Goal: Information Seeking & Learning: Learn about a topic

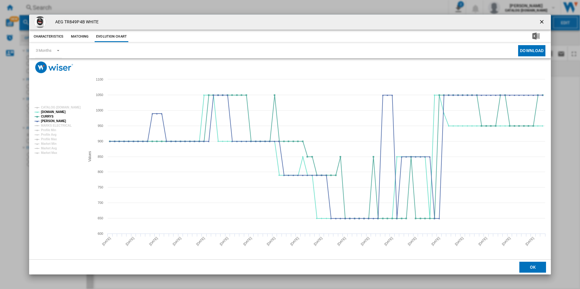
click at [542, 22] on ng-md-icon "getI18NText('BUTTONS.CLOSE_DIALOG')" at bounding box center [542, 22] width 7 height 7
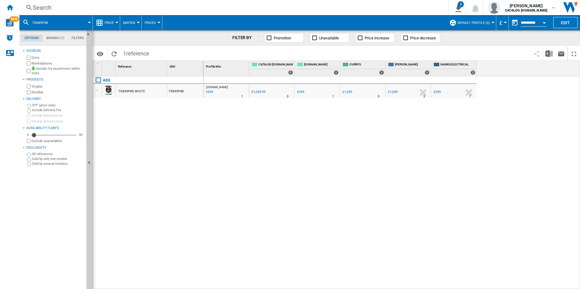
click at [382, 149] on div "AO.COM : AO -9.6 % £949 % N/A 1 AO.COM : AO 0.0 % £1,049.99 % N/A" at bounding box center [392, 182] width 377 height 213
click at [207, 2] on div "Search Search 0 2 ER Report [Price Matrix] All Customer Report [Price Matrix] C…" at bounding box center [299, 7] width 561 height 15
click at [211, 9] on div "Search" at bounding box center [233, 7] width 400 height 8
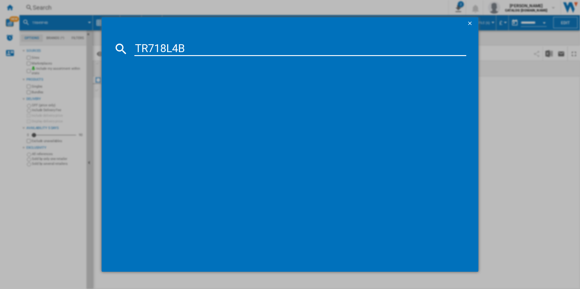
type input "TR718L4B"
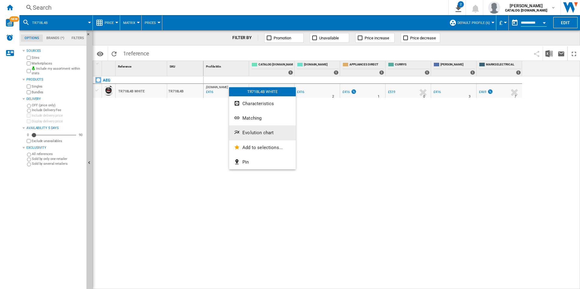
click at [258, 128] on button "Evolution chart" at bounding box center [262, 133] width 67 height 15
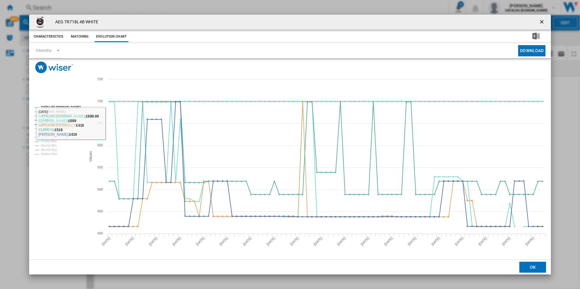
click at [70, 107] on tspan "CATALOG [DOMAIN_NAME]" at bounding box center [61, 107] width 40 height 3
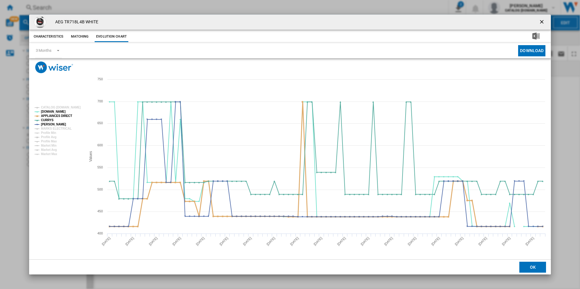
click at [68, 116] on tspan "APPLIANCES DIRECT" at bounding box center [56, 115] width 31 height 3
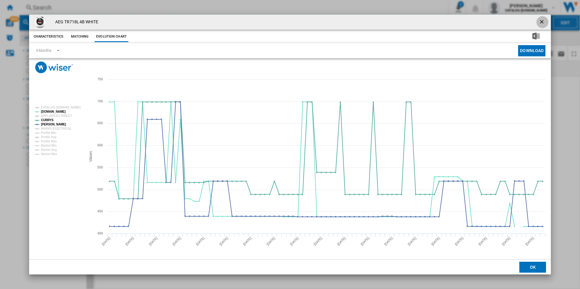
click at [541, 21] on ng-md-icon "getI18NText('BUTTONS.CLOSE_DIALOG')" at bounding box center [542, 22] width 7 height 7
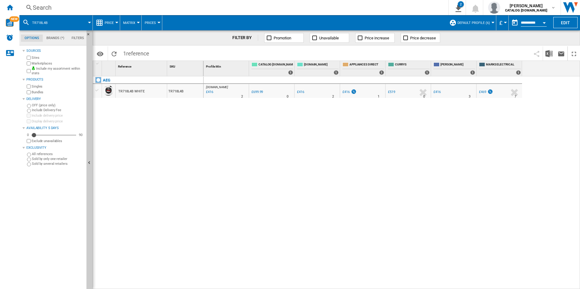
click at [382, 8] on div "Search" at bounding box center [233, 7] width 400 height 8
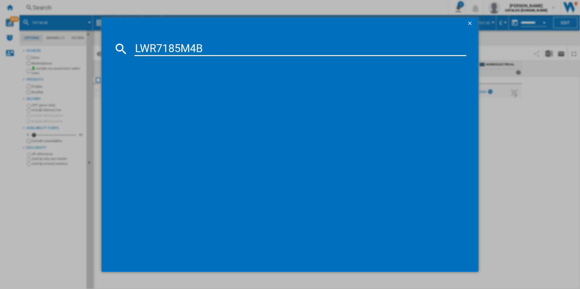
type input "LWR7185M4B"
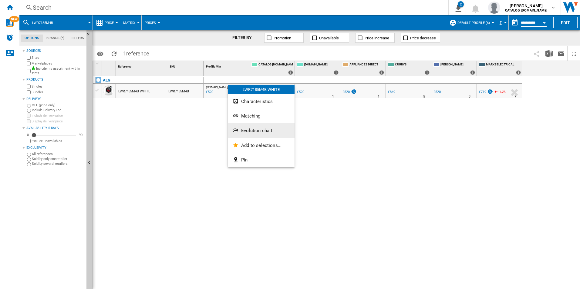
click at [243, 130] on span "Evolution chart" at bounding box center [256, 130] width 31 height 5
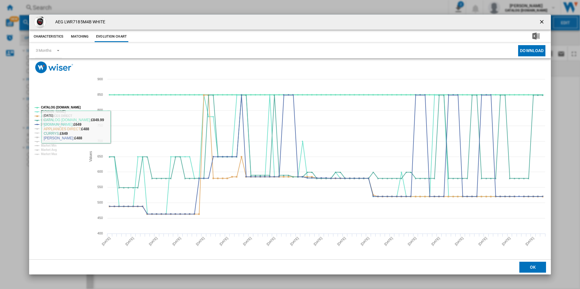
click at [72, 107] on tspan "CATALOG [DOMAIN_NAME]" at bounding box center [61, 107] width 40 height 3
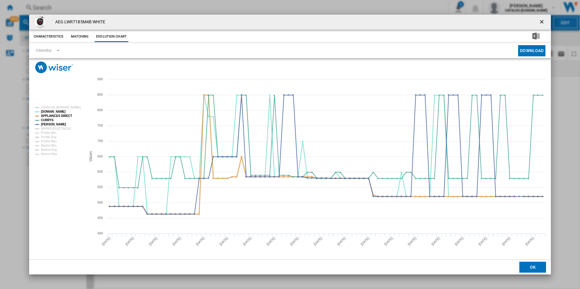
click at [64, 114] on tspan "APPLIANCES DIRECT" at bounding box center [56, 115] width 31 height 3
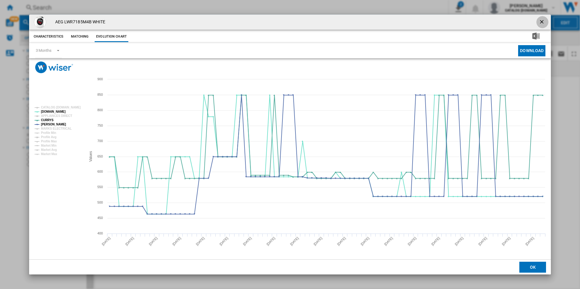
click at [539, 23] on ng-md-icon "getI18NText('BUTTONS.CLOSE_DIALOG')" at bounding box center [542, 22] width 7 height 7
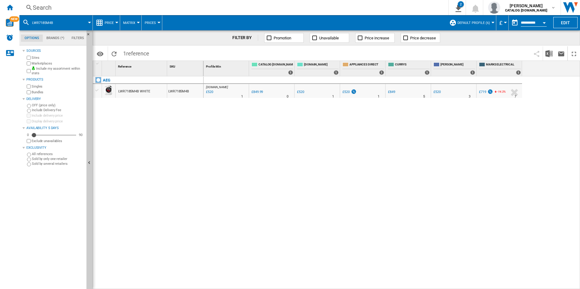
click at [391, 11] on div "Search" at bounding box center [233, 7] width 400 height 8
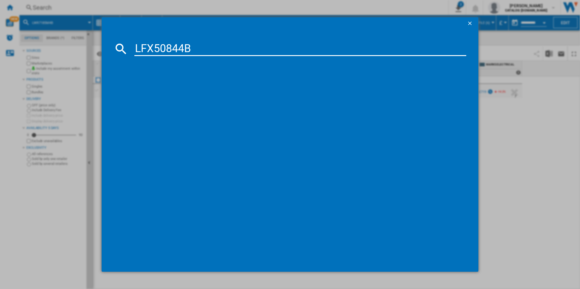
type input "LFX50844B"
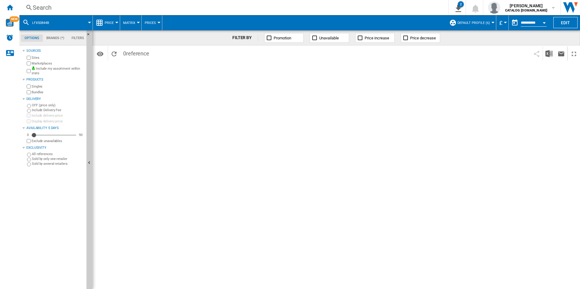
click at [217, 11] on div "Search" at bounding box center [233, 7] width 400 height 8
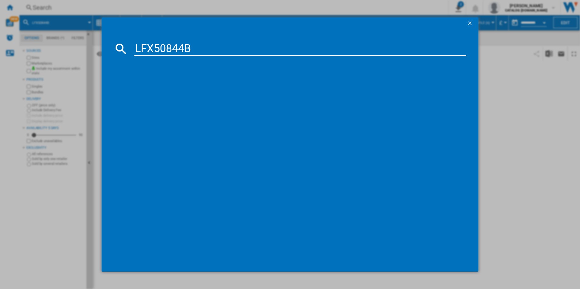
type input "LFX50844B"
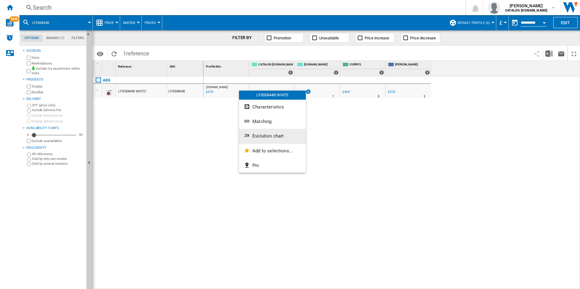
click at [261, 136] on span "Evolution chart" at bounding box center [267, 135] width 31 height 5
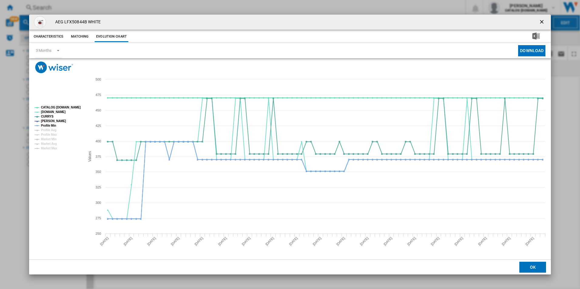
click at [57, 106] on tspan "CATALOG [DOMAIN_NAME]" at bounding box center [61, 107] width 40 height 3
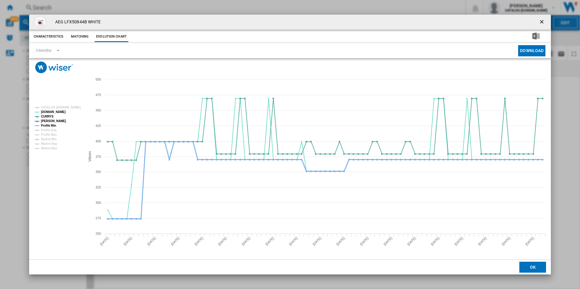
click at [50, 125] on tspan "Profile Min" at bounding box center [48, 125] width 15 height 3
click at [539, 22] on ng-md-icon "getI18NText('BUTTONS.CLOSE_DIALOG')" at bounding box center [542, 22] width 7 height 7
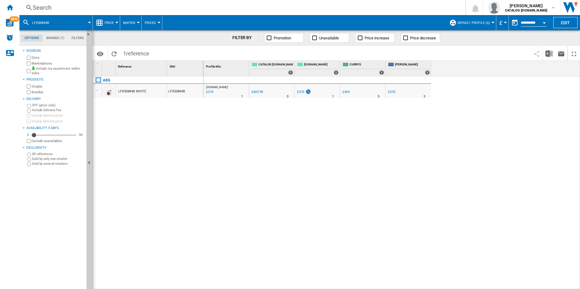
click at [381, 6] on div "Search" at bounding box center [241, 7] width 417 height 8
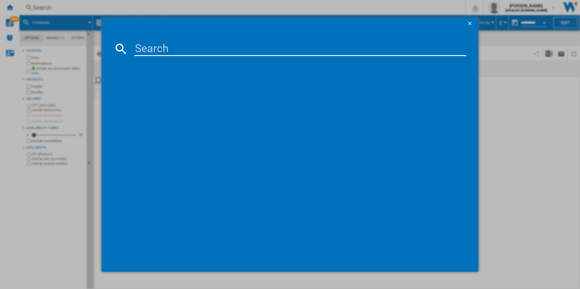
click at [362, 44] on input at bounding box center [300, 49] width 332 height 15
paste input "LFR61144B"
type input "LFR61144B"
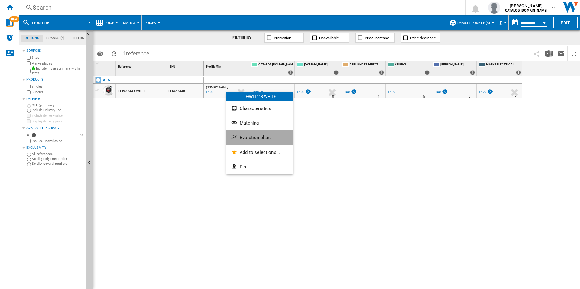
click at [245, 134] on button "Evolution chart" at bounding box center [259, 137] width 67 height 15
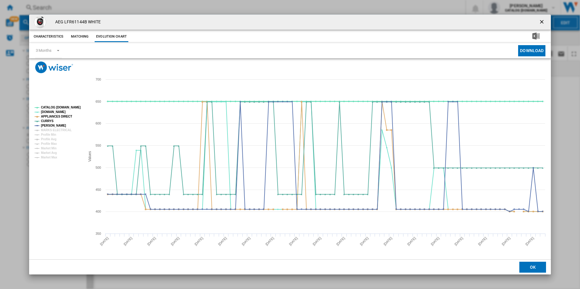
click at [63, 108] on tspan "CATALOG [DOMAIN_NAME]" at bounding box center [61, 107] width 40 height 3
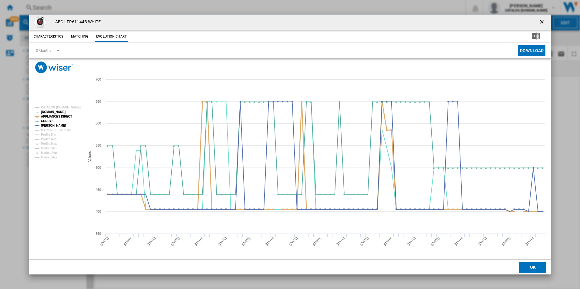
click at [66, 118] on tspan "APPLIANCES DIRECT" at bounding box center [56, 116] width 31 height 3
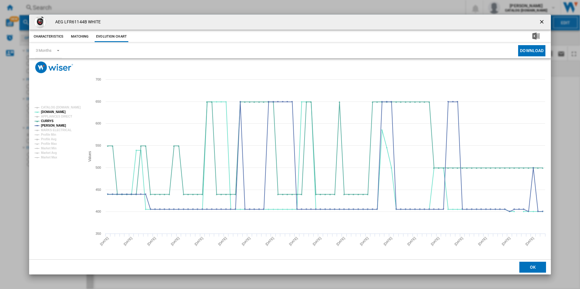
click at [541, 20] on ng-md-icon "getI18NText('BUTTONS.CLOSE_DIALOG')" at bounding box center [542, 22] width 7 height 7
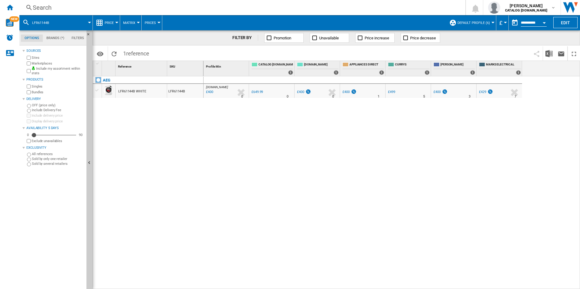
click at [410, 7] on div "Search" at bounding box center [241, 7] width 417 height 8
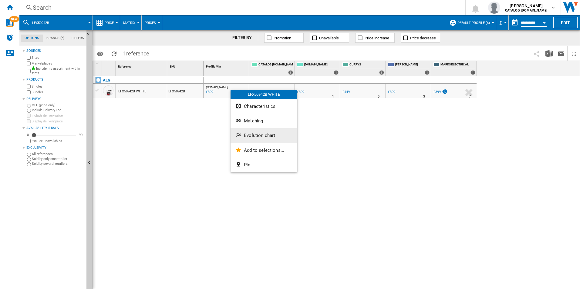
click at [264, 134] on span "Evolution chart" at bounding box center [259, 135] width 31 height 5
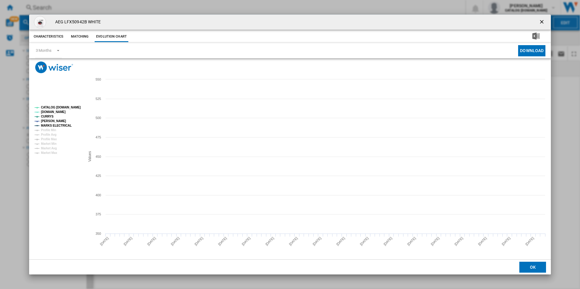
click at [67, 107] on tspan "CATALOG [DOMAIN_NAME]" at bounding box center [61, 107] width 40 height 3
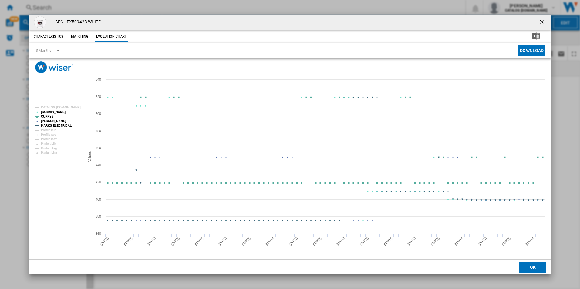
click at [67, 125] on tspan "MARKS ELECTRICAL" at bounding box center [56, 125] width 31 height 3
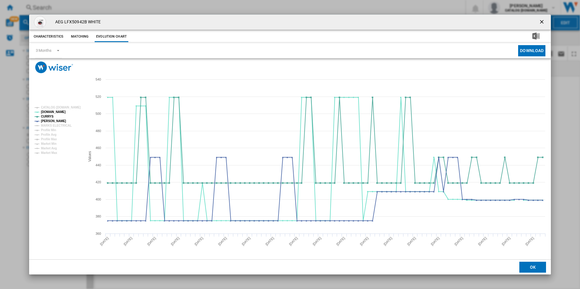
click at [541, 23] on ng-md-icon "getI18NText('BUTTONS.CLOSE_DIALOG')" at bounding box center [542, 22] width 7 height 7
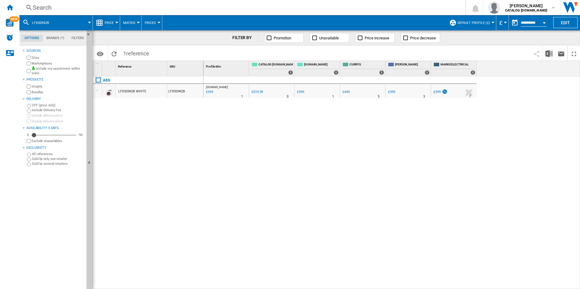
click at [405, 8] on div "Search" at bounding box center [241, 7] width 417 height 8
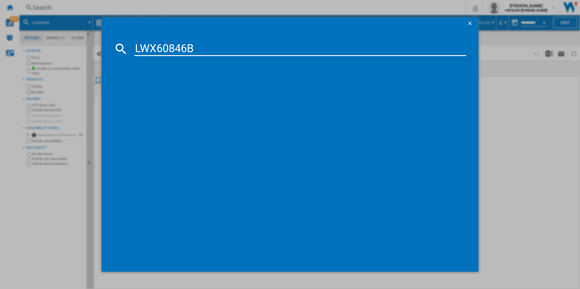
type input "LWX60846B"
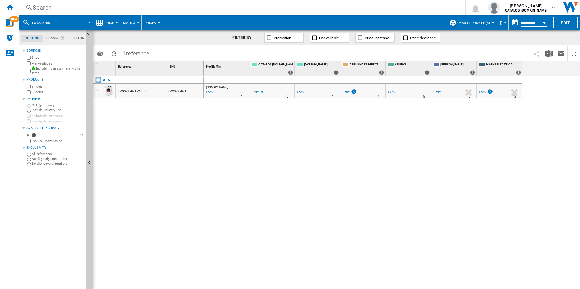
click at [222, 133] on div at bounding box center [290, 144] width 580 height 289
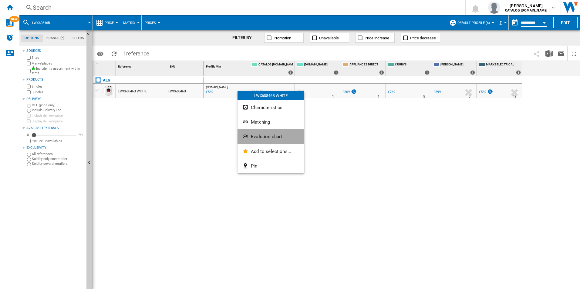
click at [264, 139] on span "Evolution chart" at bounding box center [266, 136] width 31 height 5
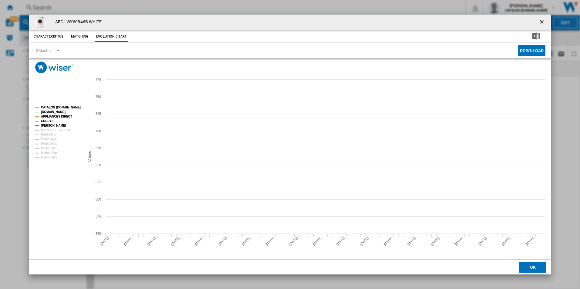
click at [71, 108] on tspan "CATALOG [DOMAIN_NAME]" at bounding box center [61, 107] width 40 height 3
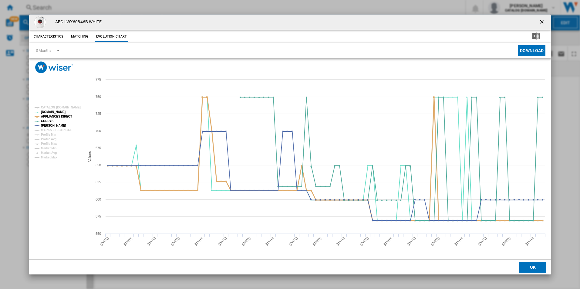
click at [64, 116] on tspan "APPLIANCES DIRECT" at bounding box center [56, 116] width 31 height 3
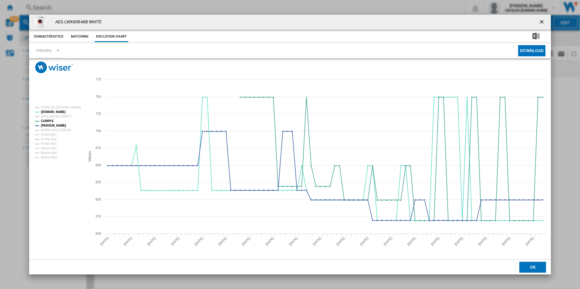
drag, startPoint x: 542, startPoint y: 20, endPoint x: 495, endPoint y: 24, distance: 47.1
click at [542, 20] on ng-md-icon "getI18NText('BUTTONS.CLOSE_DIALOG')" at bounding box center [542, 22] width 7 height 7
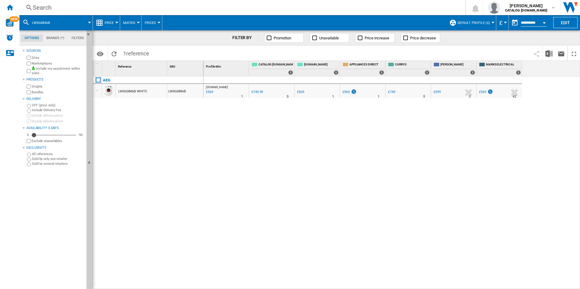
click at [423, 10] on div "Search" at bounding box center [241, 7] width 417 height 8
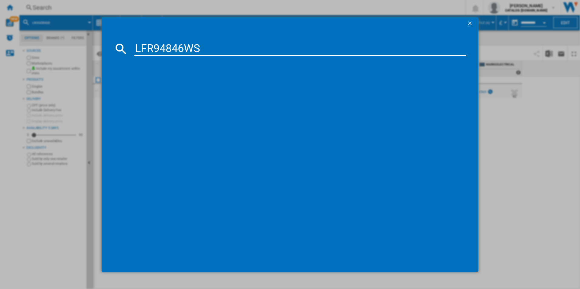
type input "LFR94846WS"
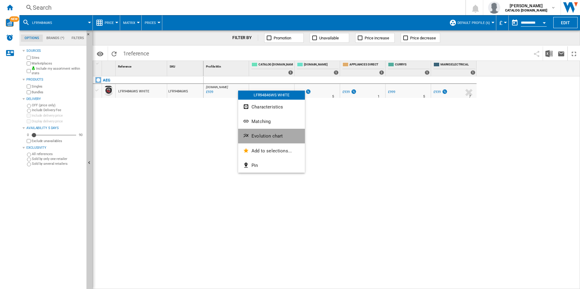
click at [272, 140] on button "Evolution chart" at bounding box center [271, 136] width 67 height 15
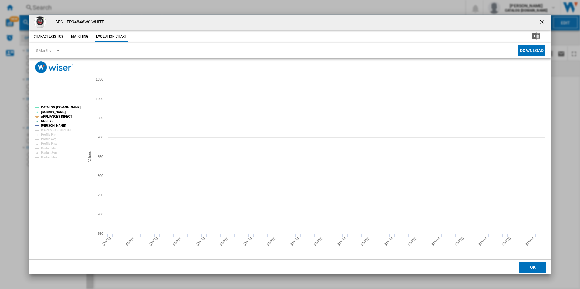
click at [74, 109] on tspan "CATALOG [DOMAIN_NAME]" at bounding box center [61, 107] width 40 height 3
click at [68, 115] on tspan "APPLIANCES DIRECT" at bounding box center [56, 116] width 31 height 3
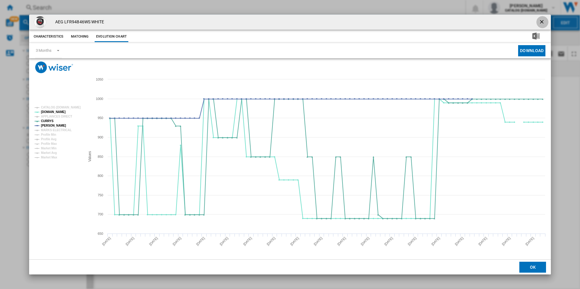
click at [539, 22] on ng-md-icon "getI18NText('BUTTONS.CLOSE_DIALOG')" at bounding box center [542, 22] width 7 height 7
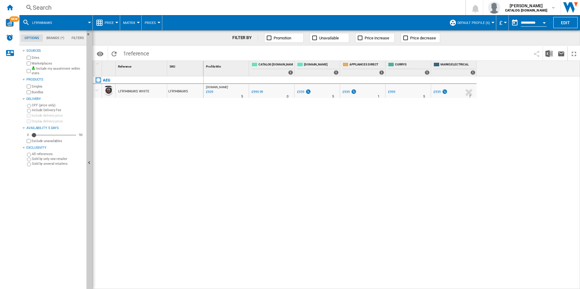
click at [425, 5] on div "Search" at bounding box center [241, 7] width 417 height 8
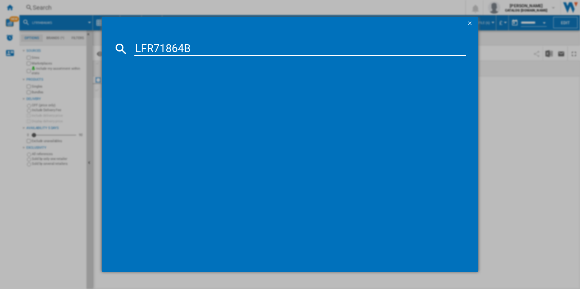
type input "LFR71864B"
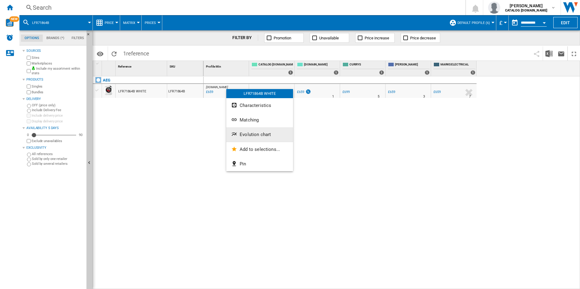
click at [251, 134] on span "Evolution chart" at bounding box center [255, 134] width 31 height 5
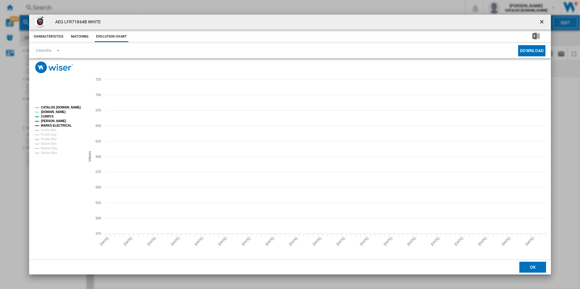
click at [73, 106] on tspan "CATALOG [DOMAIN_NAME]" at bounding box center [61, 107] width 40 height 3
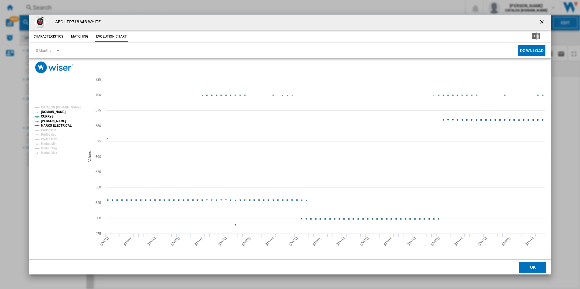
click at [64, 127] on tspan "MARKS ELECTRICAL" at bounding box center [56, 125] width 31 height 3
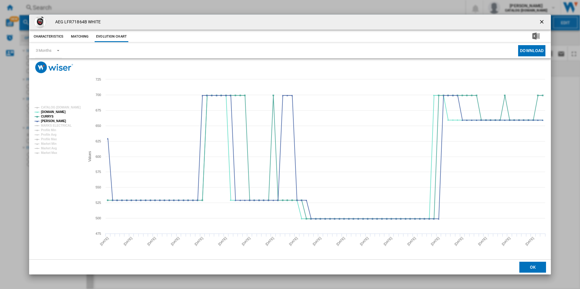
drag, startPoint x: 542, startPoint y: 23, endPoint x: 521, endPoint y: 20, distance: 20.8
click at [542, 23] on ng-md-icon "getI18NText('BUTTONS.CLOSE_DIALOG')" at bounding box center [542, 22] width 7 height 7
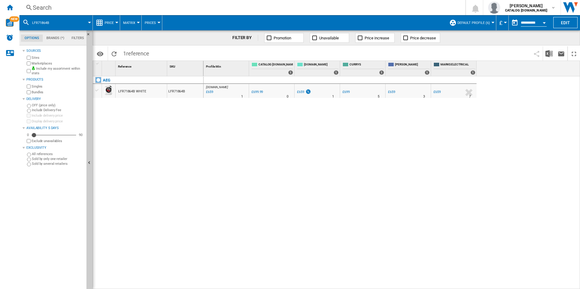
click at [409, 5] on div "Search" at bounding box center [241, 7] width 417 height 8
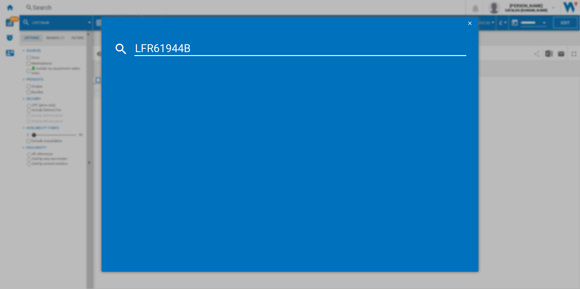
type input "LFR61944B"
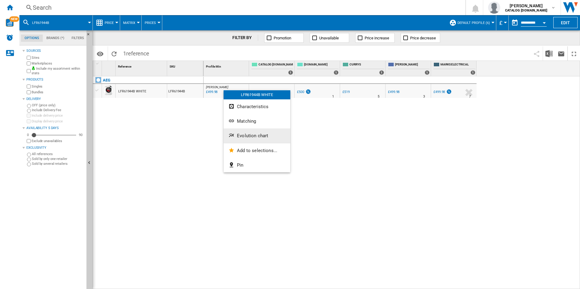
click at [248, 134] on span "Evolution chart" at bounding box center [252, 135] width 31 height 5
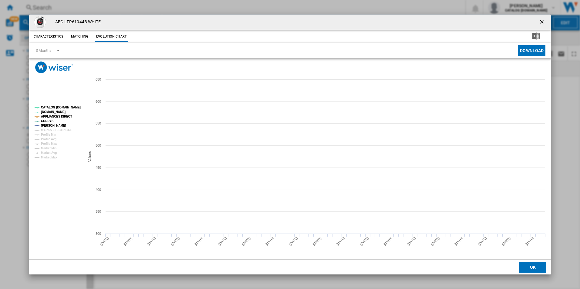
click at [74, 107] on tspan "CATALOG [DOMAIN_NAME]" at bounding box center [61, 107] width 40 height 3
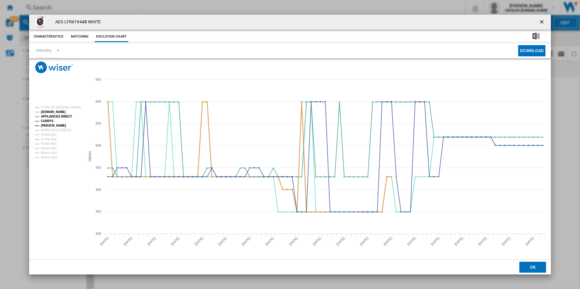
click at [68, 117] on tspan "APPLIANCES DIRECT" at bounding box center [56, 116] width 31 height 3
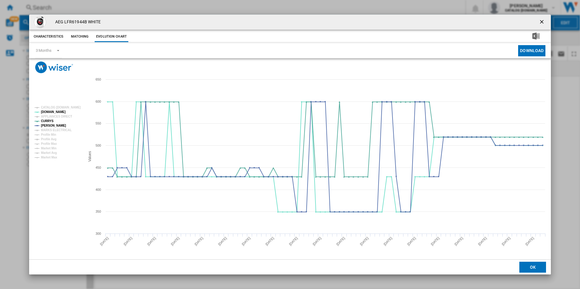
click at [541, 23] on ng-md-icon "getI18NText('BUTTONS.CLOSE_DIALOG')" at bounding box center [542, 22] width 7 height 7
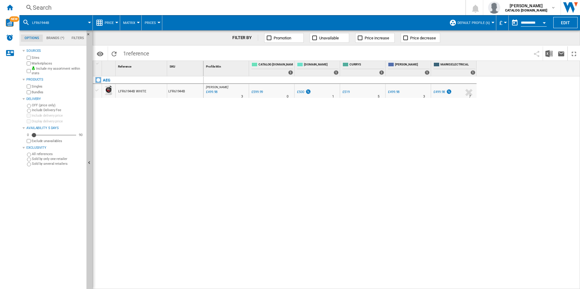
click at [399, 5] on div "Search" at bounding box center [241, 7] width 417 height 8
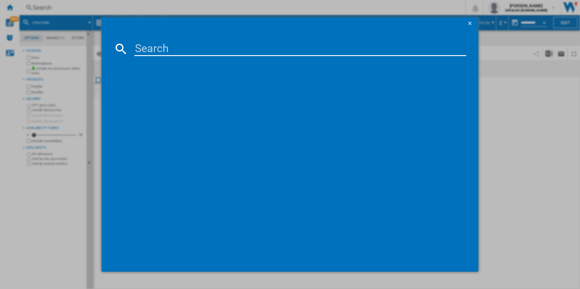
type input "LFR61944AD"
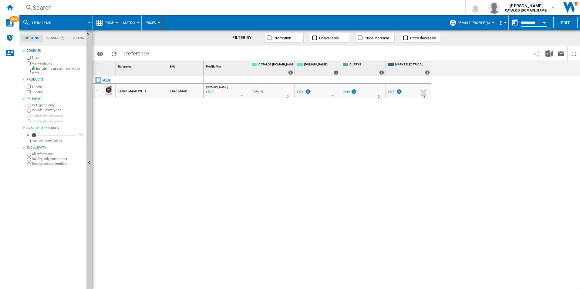
drag, startPoint x: 225, startPoint y: 90, endPoint x: 191, endPoint y: 112, distance: 40.4
click at [161, 140] on div at bounding box center [290, 144] width 580 height 289
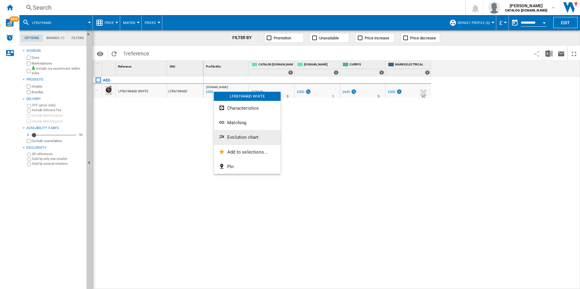
click at [223, 130] on button "Evolution chart" at bounding box center [247, 137] width 67 height 15
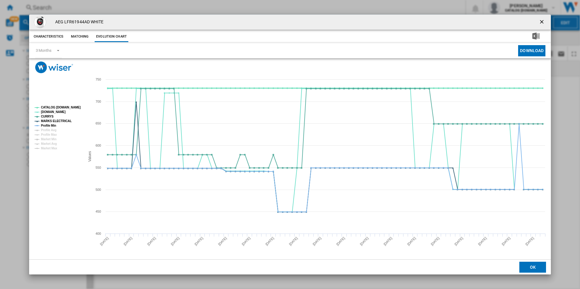
click at [68, 106] on tspan "CATALOG [DOMAIN_NAME]" at bounding box center [61, 107] width 40 height 3
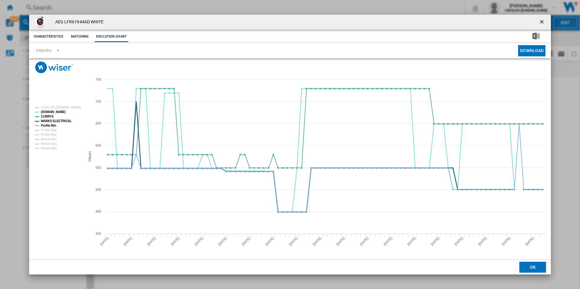
click at [65, 120] on tspan "MARKS ELECTRICAL" at bounding box center [56, 121] width 31 height 3
click at [48, 126] on tspan "Profile Min" at bounding box center [48, 125] width 15 height 3
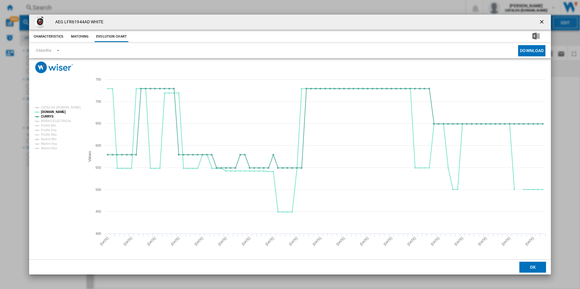
drag, startPoint x: 540, startPoint y: 22, endPoint x: 531, endPoint y: 20, distance: 9.0
click at [540, 22] on ng-md-icon "getI18NText('BUTTONS.CLOSE_DIALOG')" at bounding box center [542, 22] width 7 height 7
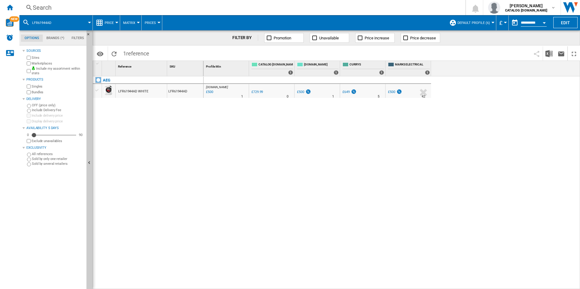
click at [386, 6] on div "Search" at bounding box center [241, 7] width 417 height 8
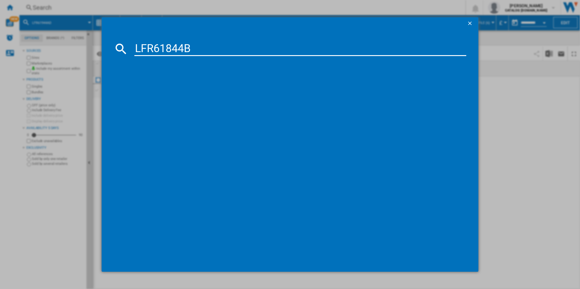
type input "LFR61844B"
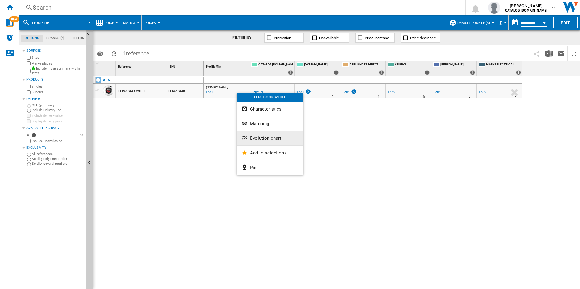
click at [256, 135] on button "Evolution chart" at bounding box center [270, 138] width 67 height 15
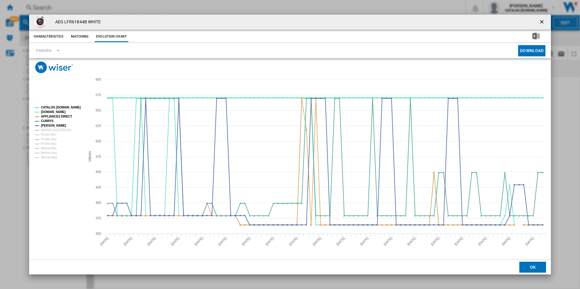
click at [71, 109] on tspan "CATALOG [DOMAIN_NAME]" at bounding box center [61, 107] width 40 height 3
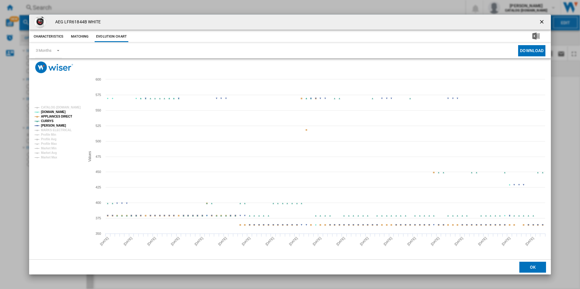
click at [64, 115] on tspan "APPLIANCES DIRECT" at bounding box center [56, 116] width 31 height 3
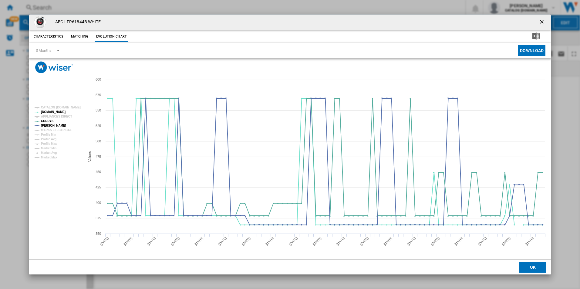
click at [543, 25] on ng-md-icon "getI18NText('BUTTONS.CLOSE_DIALOG')" at bounding box center [542, 22] width 7 height 7
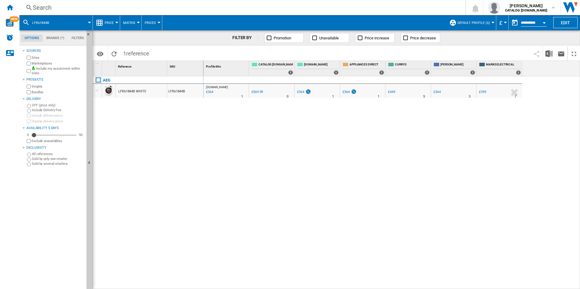
click at [404, 7] on div "Search" at bounding box center [241, 7] width 417 height 8
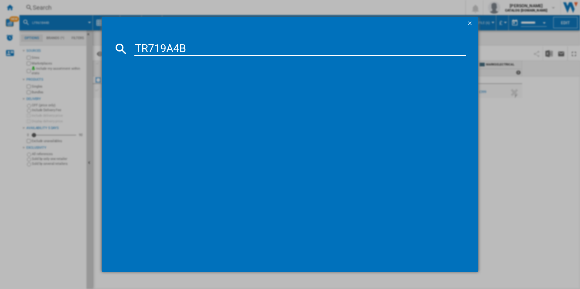
type input "TR719A4B"
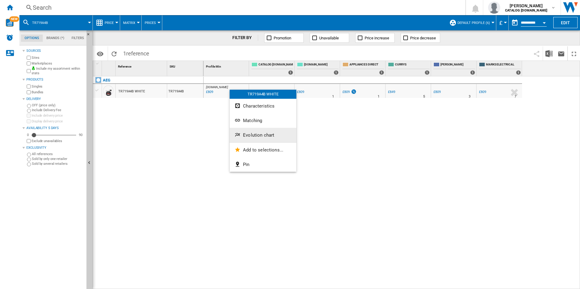
click at [266, 136] on span "Evolution chart" at bounding box center [258, 135] width 31 height 5
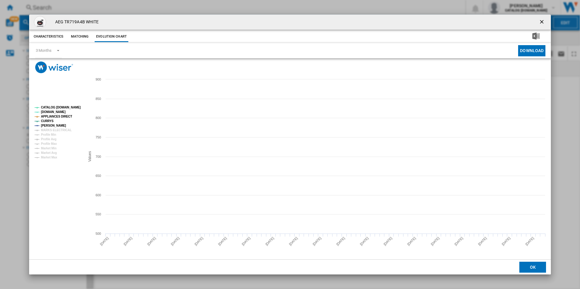
click at [72, 107] on tspan "CATALOG [DOMAIN_NAME]" at bounding box center [61, 107] width 40 height 3
click at [63, 117] on tspan "APPLIANCES DIRECT" at bounding box center [56, 116] width 31 height 3
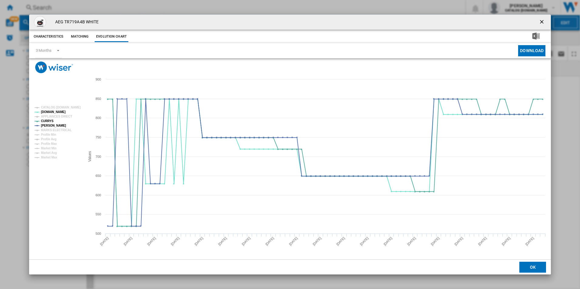
drag, startPoint x: 545, startPoint y: 20, endPoint x: 540, endPoint y: 21, distance: 4.9
click at [545, 20] on ng-md-icon "getI18NText('BUTTONS.CLOSE_DIALOG')" at bounding box center [542, 22] width 7 height 7
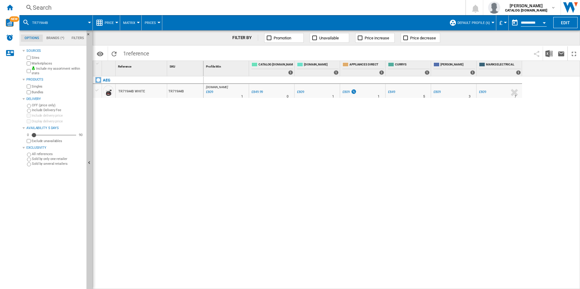
click at [386, 5] on div "Search" at bounding box center [241, 7] width 417 height 8
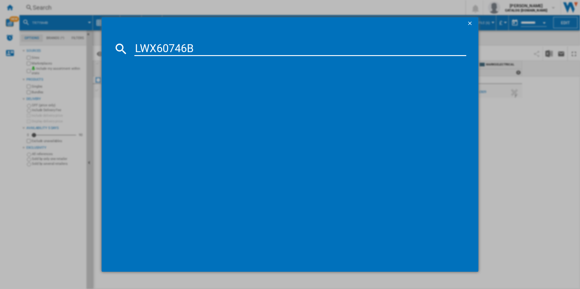
type input "LWX60746B"
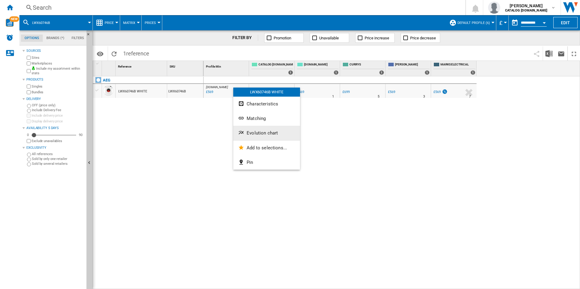
click at [259, 127] on button "Evolution chart" at bounding box center [266, 133] width 67 height 15
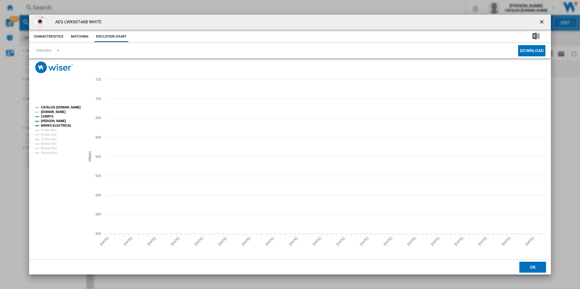
drag, startPoint x: 80, startPoint y: 107, endPoint x: 72, endPoint y: 104, distance: 8.6
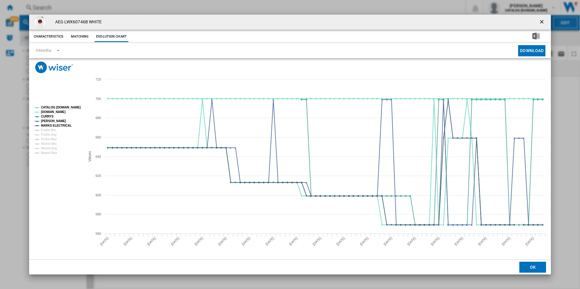
click at [79, 107] on g "CATALOG [DOMAIN_NAME] [DOMAIN_NAME] [PERSON_NAME] [PERSON_NAME] MARKS ELECTRICA…" at bounding box center [57, 130] width 50 height 53
click at [72, 104] on rect "Product popup" at bounding box center [57, 130] width 50 height 53
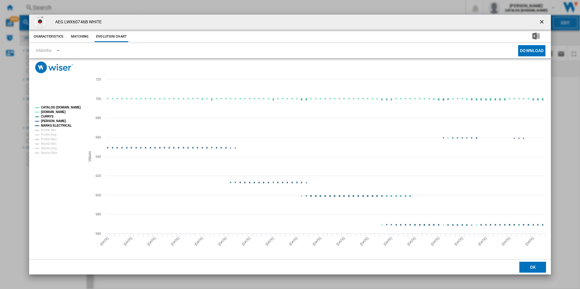
click at [72, 106] on tspan "CATALOG [DOMAIN_NAME]" at bounding box center [61, 107] width 40 height 3
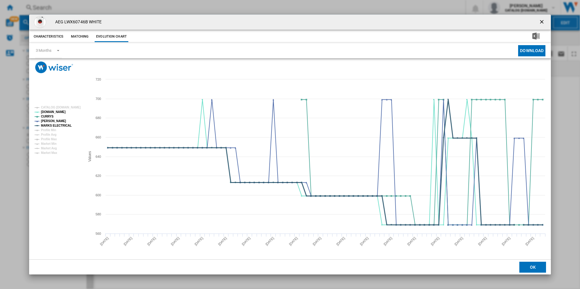
click at [67, 125] on tspan "MARKS ELECTRICAL" at bounding box center [56, 125] width 31 height 3
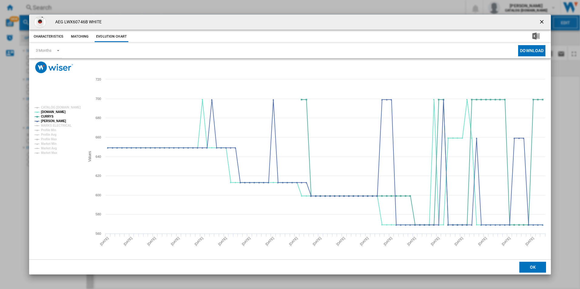
drag, startPoint x: 541, startPoint y: 21, endPoint x: 466, endPoint y: 23, distance: 74.9
click at [541, 21] on ng-md-icon "getI18NText('BUTTONS.CLOSE_DIALOG')" at bounding box center [542, 22] width 7 height 7
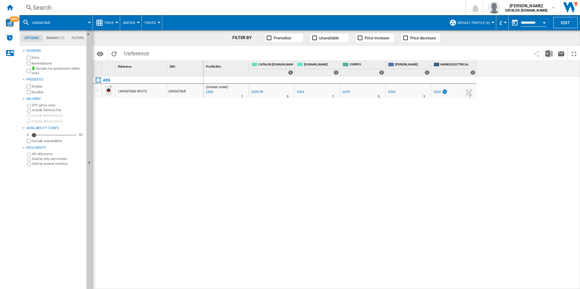
click at [406, 8] on div "Search" at bounding box center [241, 7] width 417 height 8
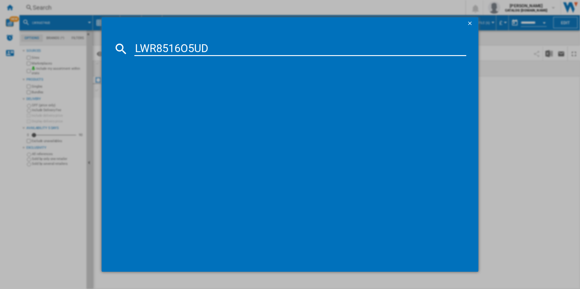
type input "LWR8516O5UD"
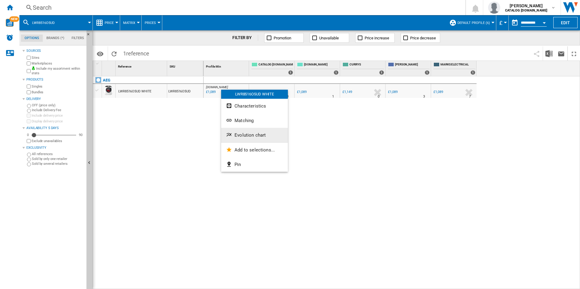
click at [241, 129] on button "Evolution chart" at bounding box center [254, 135] width 67 height 15
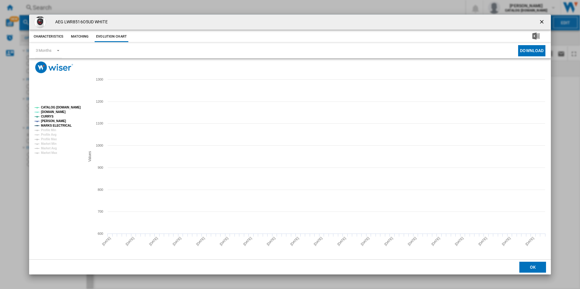
click at [69, 106] on tspan "CATALOG [DOMAIN_NAME]" at bounding box center [61, 107] width 40 height 3
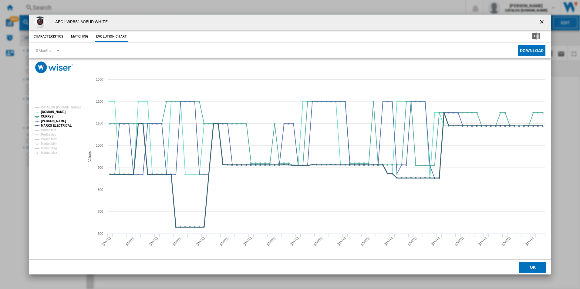
click at [64, 126] on tspan "MARKS ELECTRICAL" at bounding box center [56, 125] width 31 height 3
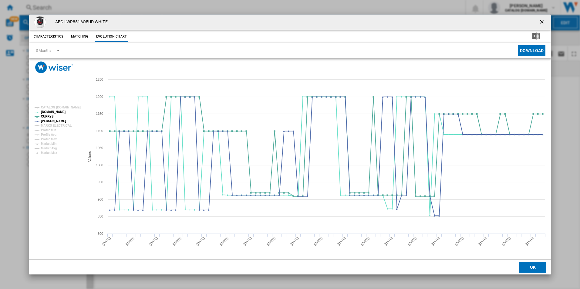
drag, startPoint x: 543, startPoint y: 20, endPoint x: 537, endPoint y: 19, distance: 6.2
click at [543, 20] on ng-md-icon "getI18NText('BUTTONS.CLOSE_DIALOG')" at bounding box center [542, 22] width 7 height 7
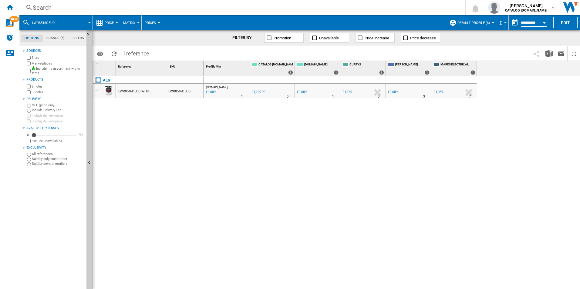
click at [415, 11] on div "Search" at bounding box center [241, 7] width 417 height 8
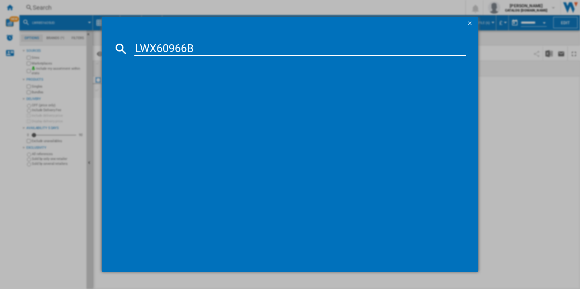
type input "LWX60966B"
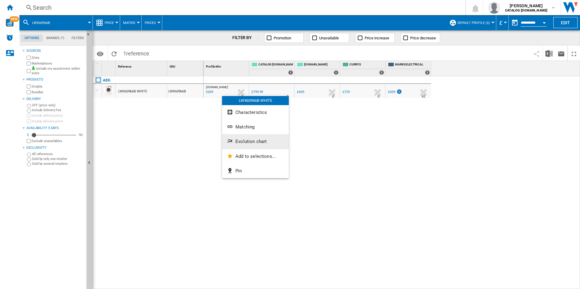
click at [239, 138] on button "Evolution chart" at bounding box center [255, 141] width 67 height 15
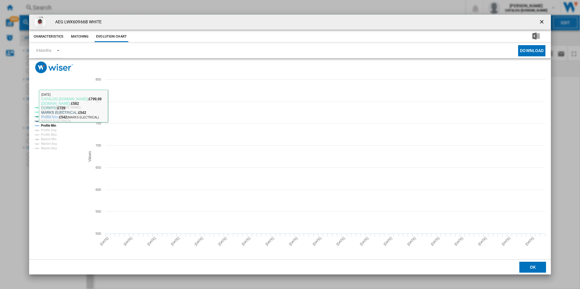
click at [79, 106] on tspan "CATALOG [DOMAIN_NAME]" at bounding box center [61, 107] width 40 height 3
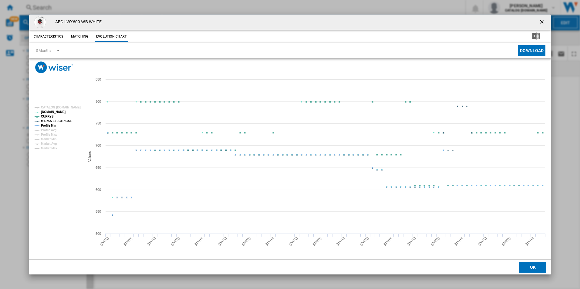
click at [57, 123] on tspan "MARKS ELECTRICAL" at bounding box center [56, 121] width 31 height 3
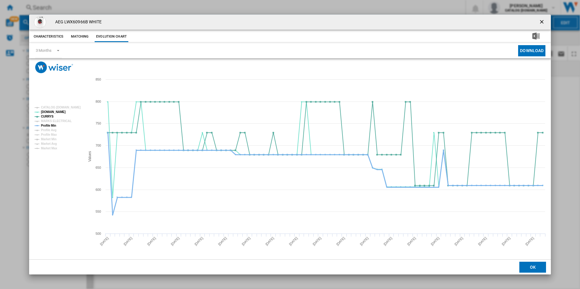
click at [55, 125] on tspan "Profile Min" at bounding box center [48, 125] width 15 height 3
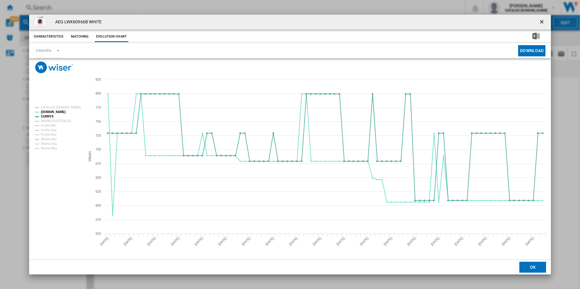
drag, startPoint x: 540, startPoint y: 22, endPoint x: 521, endPoint y: 27, distance: 19.5
click at [540, 22] on ng-md-icon "getI18NText('BUTTONS.CLOSE_DIALOG')" at bounding box center [542, 22] width 7 height 7
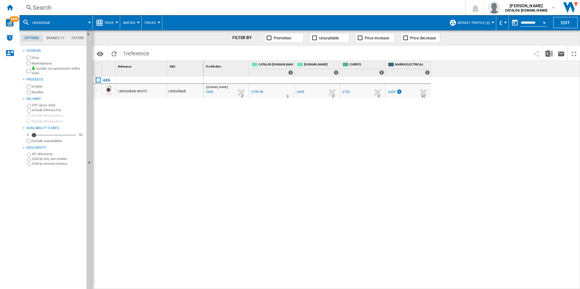
click at [411, 5] on div "Search" at bounding box center [241, 7] width 417 height 8
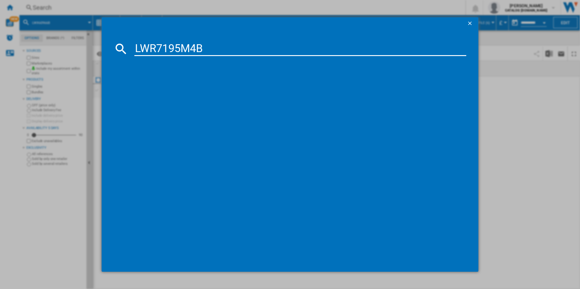
type input "LWR7195M4B"
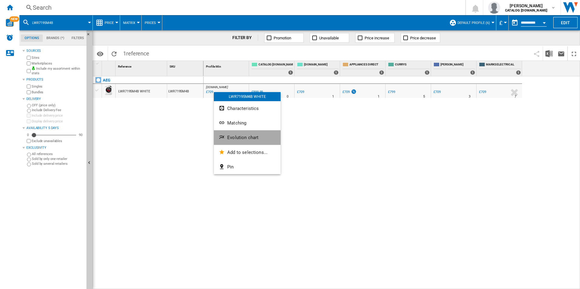
click at [240, 134] on button "Evolution chart" at bounding box center [247, 137] width 67 height 15
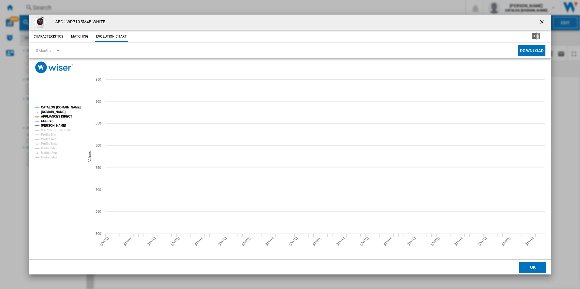
click at [70, 108] on tspan "CATALOG [DOMAIN_NAME]" at bounding box center [61, 107] width 40 height 3
click at [66, 115] on tspan "APPLIANCES DIRECT" at bounding box center [56, 116] width 31 height 3
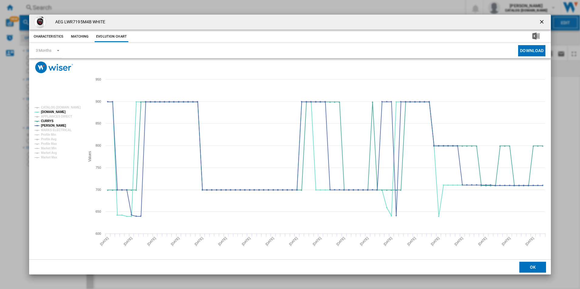
click at [542, 22] on ng-md-icon "getI18NText('BUTTONS.CLOSE_DIALOG')" at bounding box center [542, 22] width 7 height 7
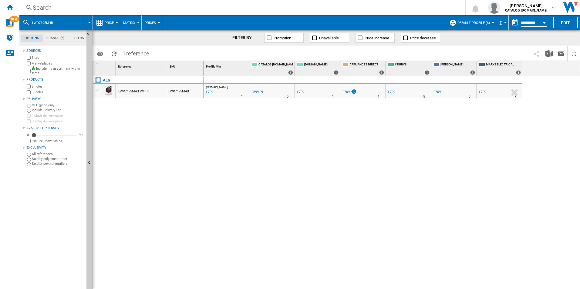
click at [379, 12] on div "Search Search 0 [PERSON_NAME] CATALOG [DOMAIN_NAME] CATALOG [DOMAIN_NAME] My se…" at bounding box center [299, 7] width 561 height 15
click at [378, 9] on div "Search" at bounding box center [241, 7] width 417 height 8
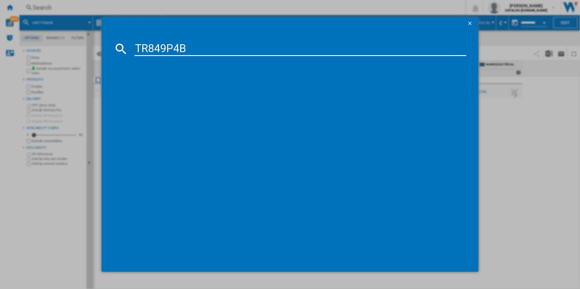
type input "TR849P4B"
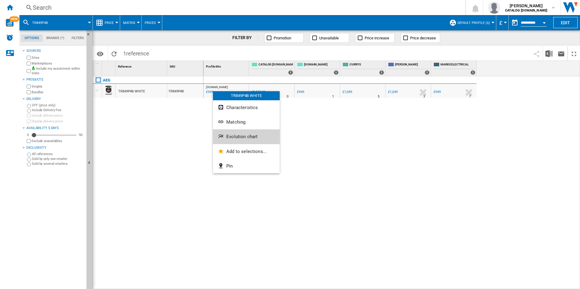
click at [235, 133] on button "Evolution chart" at bounding box center [246, 137] width 67 height 15
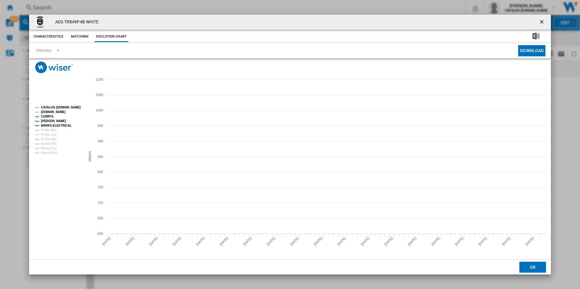
click at [75, 108] on tspan "CATALOG [DOMAIN_NAME]" at bounding box center [61, 107] width 40 height 3
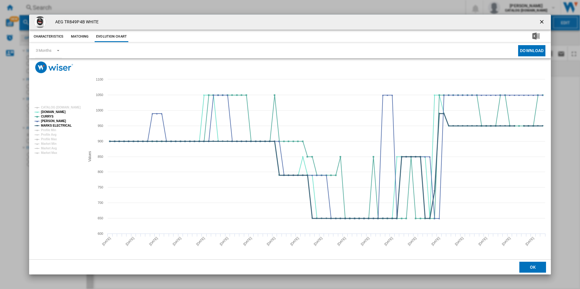
click at [66, 124] on tspan "MARKS ELECTRICAL" at bounding box center [56, 125] width 31 height 3
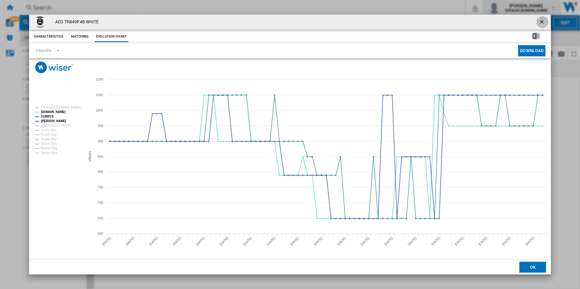
drag, startPoint x: 542, startPoint y: 21, endPoint x: 542, endPoint y: 10, distance: 10.6
click at [542, 21] on ng-md-icon "getI18NText('BUTTONS.CLOSE_DIALOG')" at bounding box center [542, 22] width 7 height 7
